Goal: Task Accomplishment & Management: Manage account settings

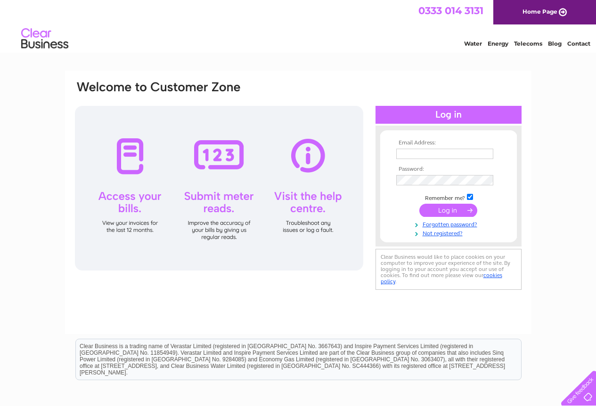
type input "enquiries@knollgardens.co.uk"
click at [446, 208] on input "submit" at bounding box center [448, 210] width 58 height 13
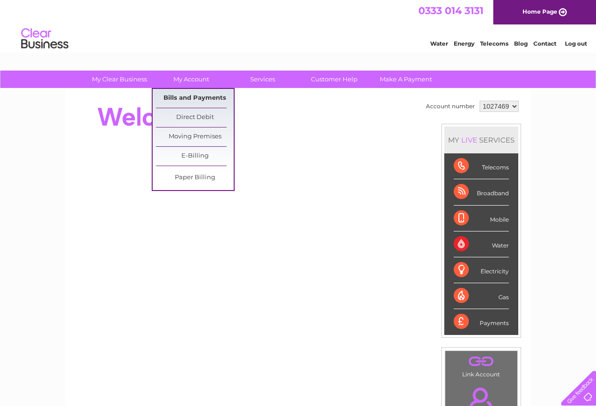
click at [189, 95] on link "Bills and Payments" at bounding box center [195, 98] width 78 height 19
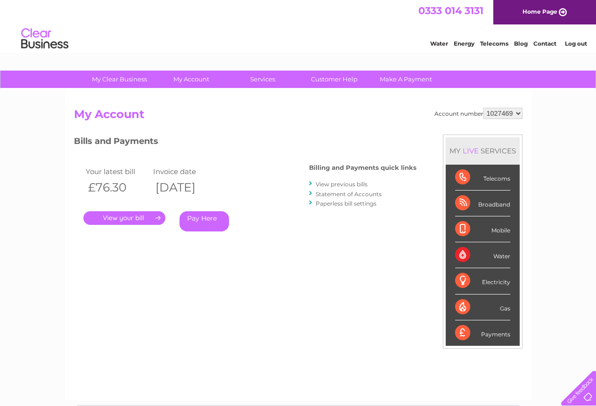
click at [139, 218] on link "." at bounding box center [124, 218] width 82 height 14
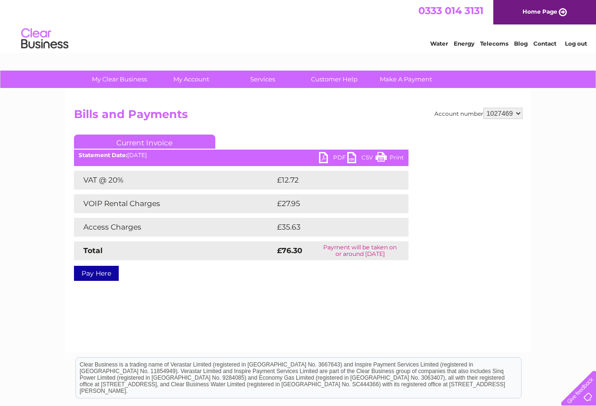
click at [330, 156] on link "PDF" at bounding box center [333, 159] width 28 height 14
